Goal: Find specific page/section: Find specific page/section

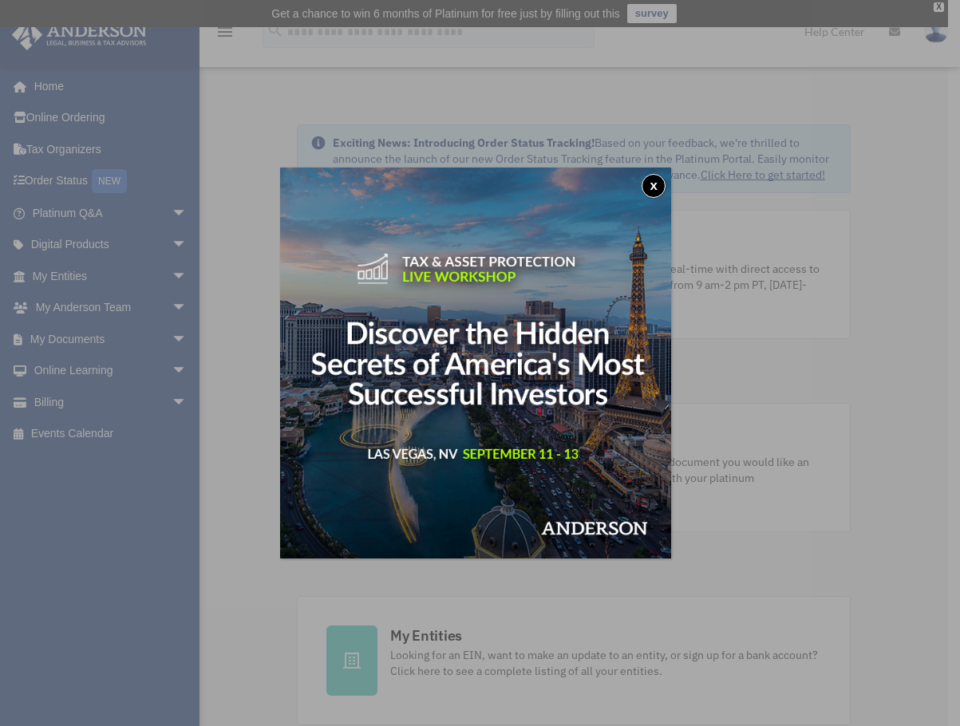
click at [664, 188] on button "x" at bounding box center [653, 186] width 24 height 24
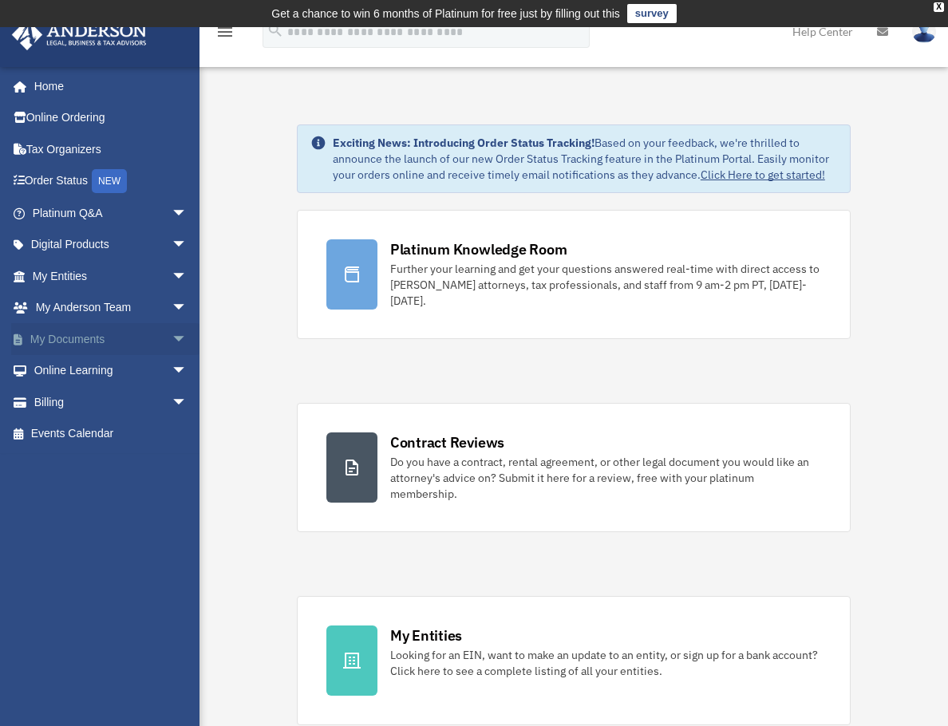
click at [107, 337] on link "My Documents arrow_drop_down" at bounding box center [111, 339] width 200 height 32
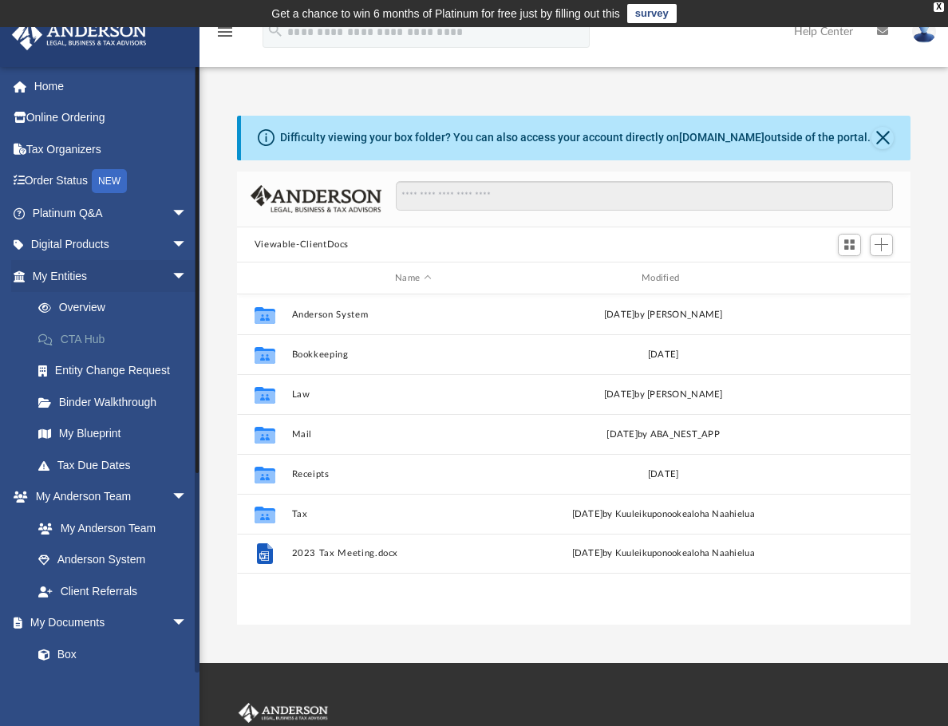
scroll to position [351, 661]
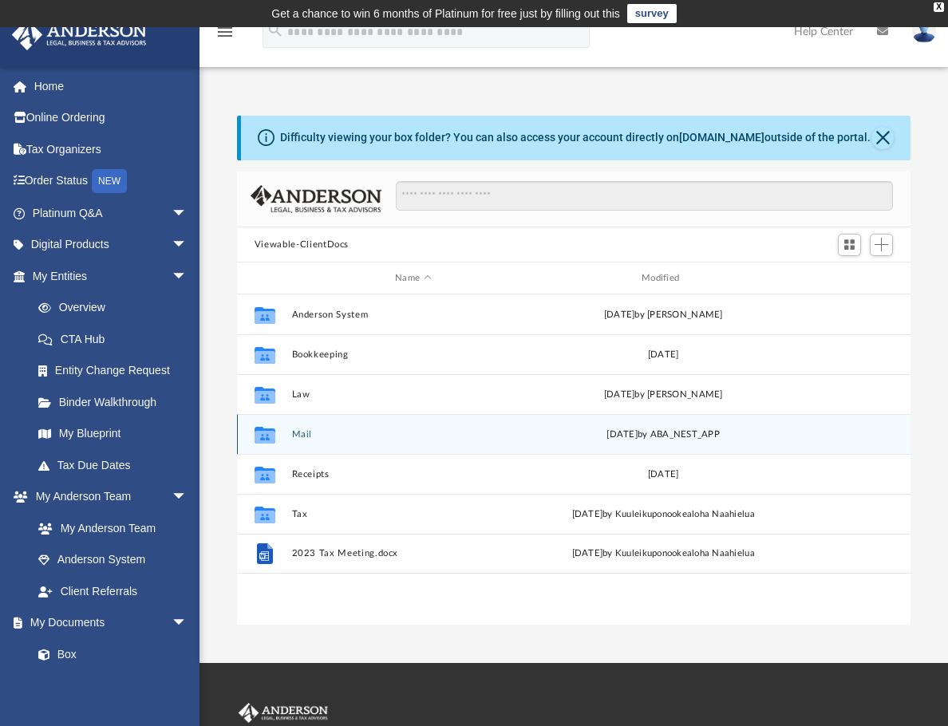
click at [303, 431] on button "Mail" at bounding box center [412, 434] width 243 height 10
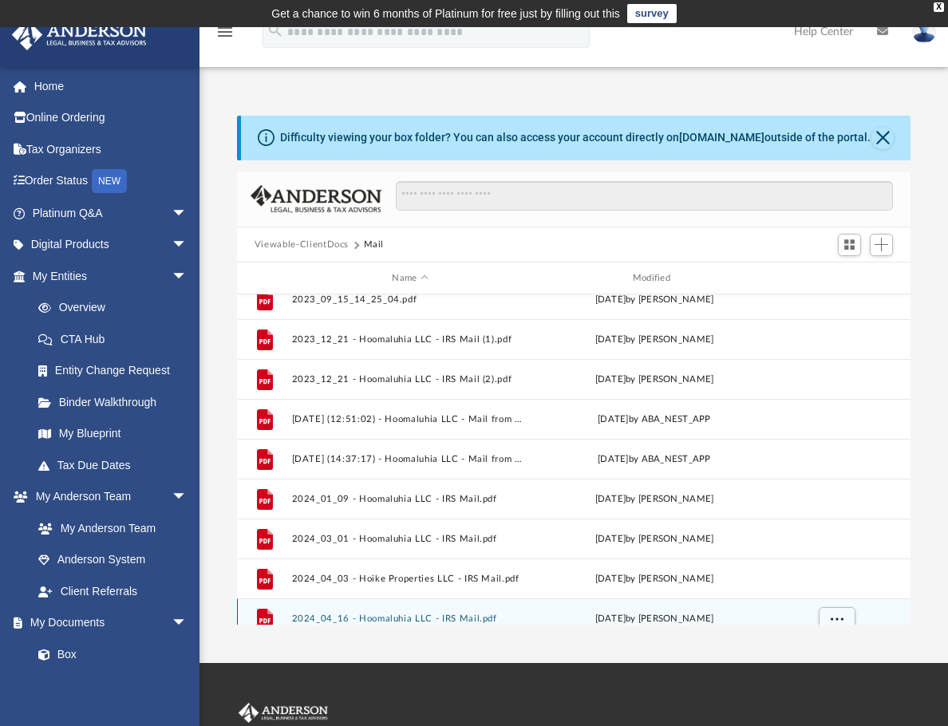
scroll to position [0, 0]
